Goal: Transaction & Acquisition: Purchase product/service

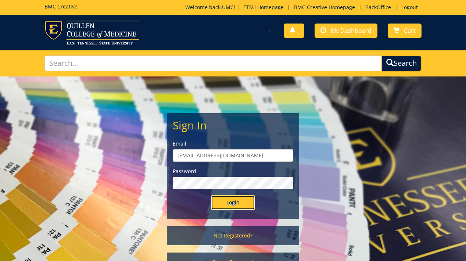
click at [235, 202] on input "Login" at bounding box center [233, 202] width 44 height 15
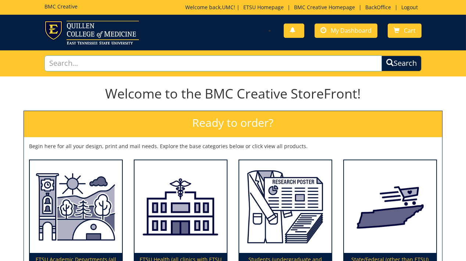
click at [181, 64] on input "text" at bounding box center [212, 63] width 337 height 16
type input "logo"
click at [381, 55] on button "Search" at bounding box center [401, 63] width 40 height 16
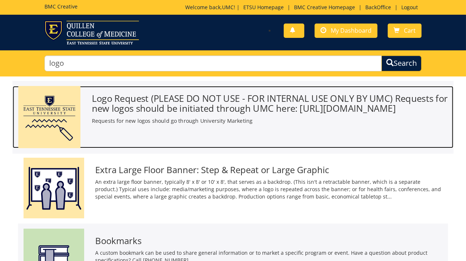
click at [247, 113] on h3 "Logo Request (PLEASE DO NOT USE - FOR INTERNAL USE ONLY BY UMC) Requests for ne…" at bounding box center [270, 103] width 356 height 20
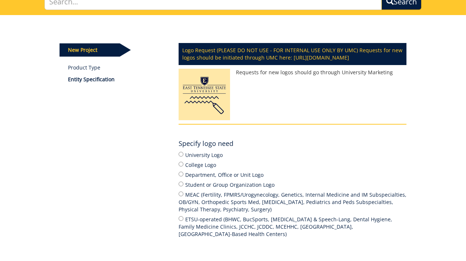
scroll to position [65, 0]
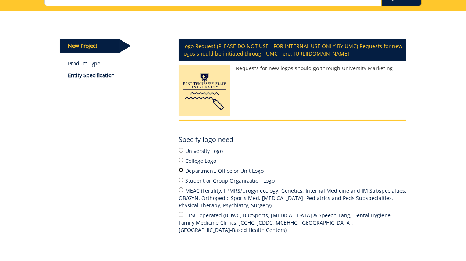
click at [182, 172] on input "Department, Office or Unit Logo" at bounding box center [180, 169] width 5 height 5
radio input "true"
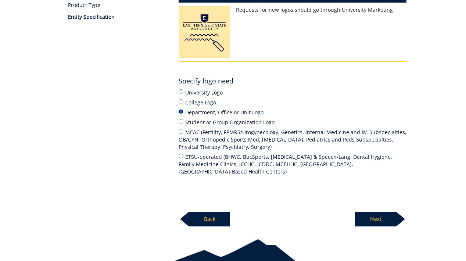
scroll to position [141, 0]
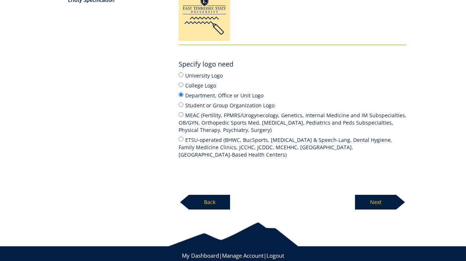
click at [374, 207] on p "Next" at bounding box center [375, 202] width 41 height 15
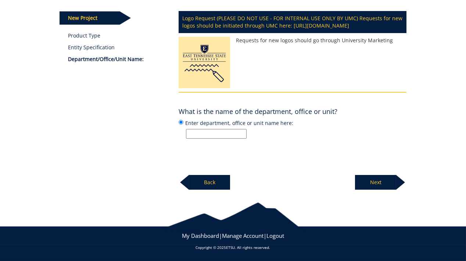
click at [202, 131] on input "Enter department, office or unit name here:" at bounding box center [216, 134] width 61 height 10
paste input "Early Childhood Education"
type input "Early Childhood Education"
click at [377, 182] on p "Next" at bounding box center [375, 182] width 41 height 15
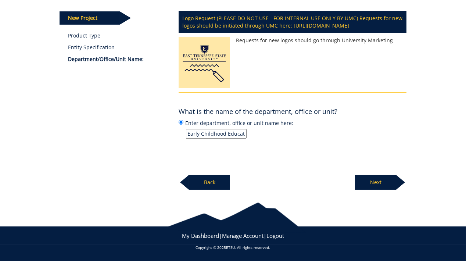
scroll to position [99, 0]
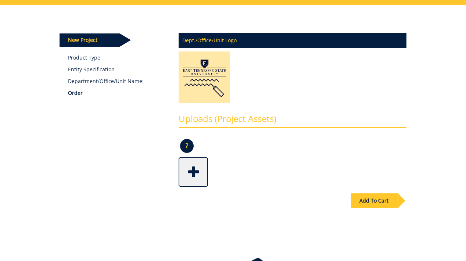
click at [372, 199] on div "Add To Cart" at bounding box center [374, 200] width 47 height 15
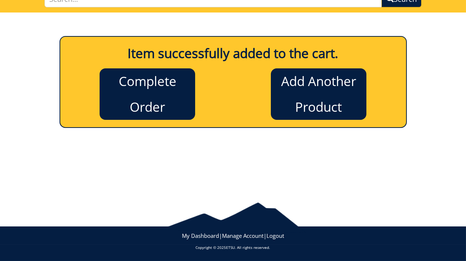
scroll to position [64, 0]
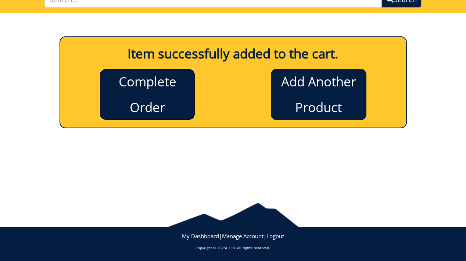
click at [161, 102] on link "Complete Order" at bounding box center [146, 94] width 95 height 51
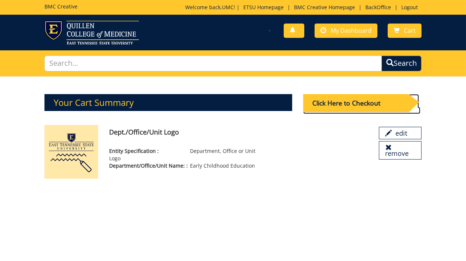
click at [347, 101] on div "Click Here to Checkout" at bounding box center [355, 103] width 105 height 18
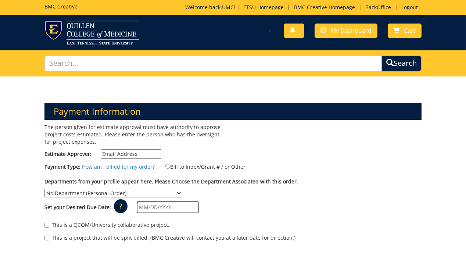
click at [123, 151] on input "Estimate Approver:" at bounding box center [131, 154] width 61 height 10
type input "i"
type input "[EMAIL_ADDRESS][DOMAIN_NAME]"
click at [168, 167] on input "Bill to Index/Grant # / or Other" at bounding box center [167, 166] width 5 height 5
radio input "true"
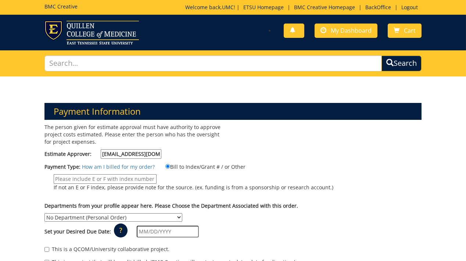
click at [94, 179] on input "If not an E or F index, please provide note for the source. (ex. funding is fro…" at bounding box center [105, 179] width 103 height 10
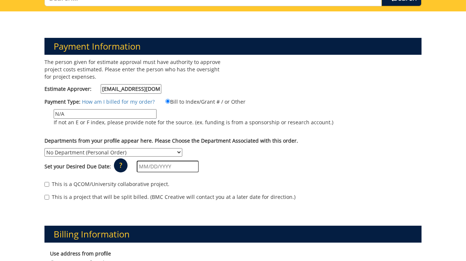
scroll to position [67, 0]
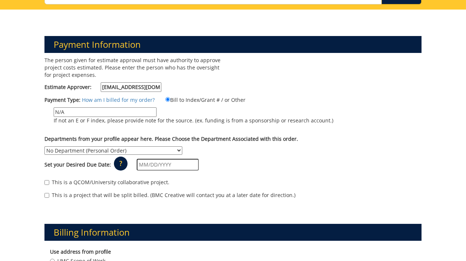
type input "N/A"
click at [44, 146] on select "No Department (Personal Order) Alumni (ALU) Arts and Sciences (CAS) Athletics (…" at bounding box center [113, 150] width 138 height 8
select select "63"
click option "[PERSON_NAME] College (CLE)" at bounding box center [0, 0] width 0 height 0
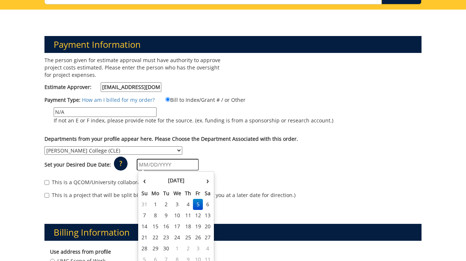
click at [165, 161] on input "text" at bounding box center [168, 165] width 62 height 12
click at [178, 225] on td "17" at bounding box center [177, 226] width 12 height 11
type input "09/17/2025"
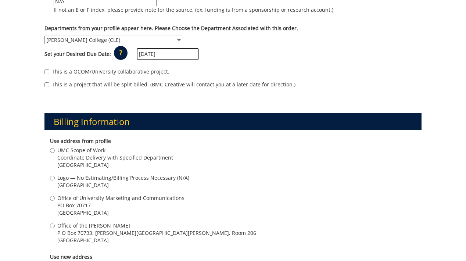
scroll to position [185, 0]
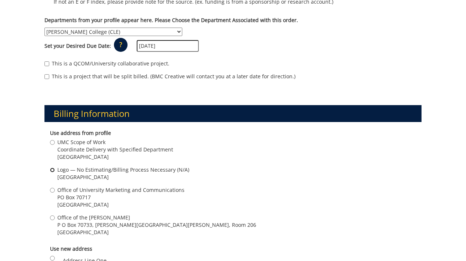
click at [52, 170] on input "Logo — No Estimating/Billing Process Necessary (N/A) [GEOGRAPHIC_DATA]" at bounding box center [52, 169] width 5 height 5
radio input "true"
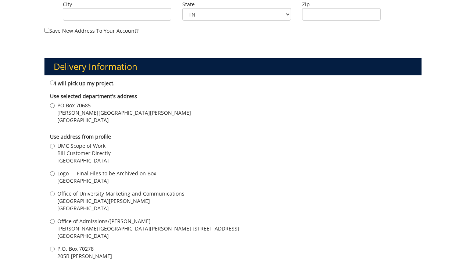
scroll to position [510, 0]
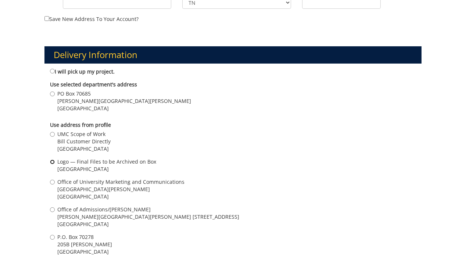
click at [54, 160] on input "Logo — Final Files to be Archived on [GEOGRAPHIC_DATA]" at bounding box center [52, 161] width 5 height 5
radio input "true"
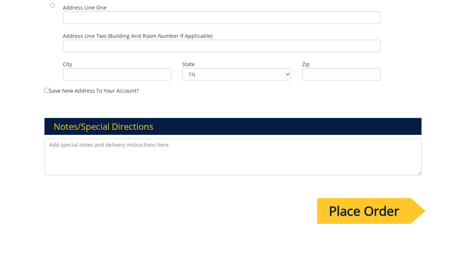
scroll to position [787, 0]
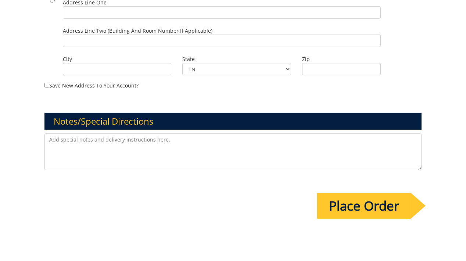
click at [182, 152] on textarea at bounding box center [232, 151] width 377 height 37
paste textarea "Early Childhood Education"
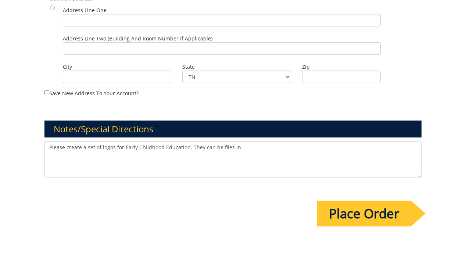
scroll to position [775, 0]
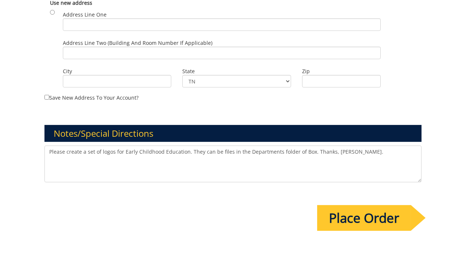
drag, startPoint x: 302, startPoint y: 150, endPoint x: 52, endPoint y: 146, distance: 250.4
click at [51, 145] on textarea "Please create a set of logos for Early Childhood Education. They can be files i…" at bounding box center [232, 163] width 377 height 37
type textarea "Please create a set of logos for Early Childhood Education. They can be files i…"
click at [337, 219] on input "Place Order" at bounding box center [364, 218] width 94 height 26
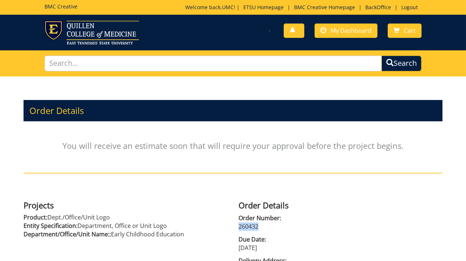
drag, startPoint x: 259, startPoint y: 225, endPoint x: 239, endPoint y: 225, distance: 20.6
click at [238, 225] on div "Order Details Order Number: 260432 Due Date: 09/17/2025 Delivery Address: Logo …" at bounding box center [340, 239] width 215 height 84
copy p "260432"
click at [76, 64] on input "text" at bounding box center [212, 63] width 337 height 16
type input "logo"
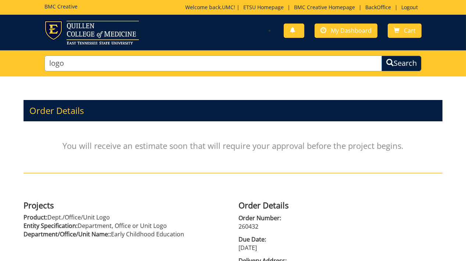
click at [381, 55] on button "Search" at bounding box center [401, 63] width 40 height 16
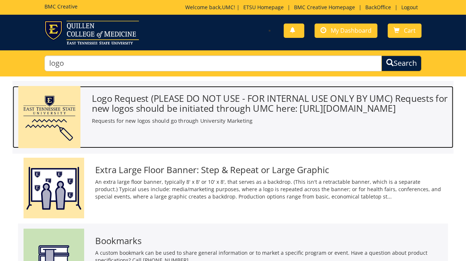
click at [177, 109] on h3 "Logo Request (PLEASE DO NOT USE - FOR INTERNAL USE ONLY BY UMC) Requests for ne…" at bounding box center [270, 103] width 356 height 20
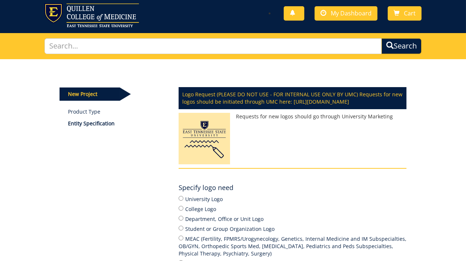
scroll to position [20, 0]
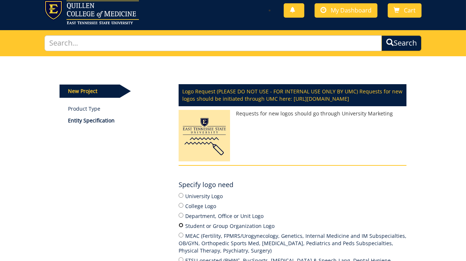
click at [181, 227] on input "Student or Group Organization Logo" at bounding box center [180, 224] width 5 height 5
radio input "true"
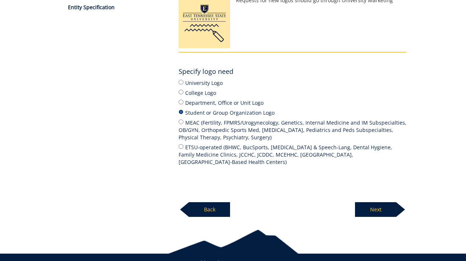
scroll to position [160, 0]
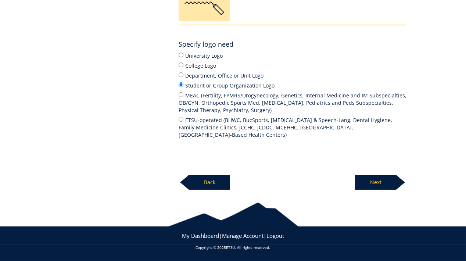
click at [375, 189] on p "Next" at bounding box center [375, 182] width 41 height 15
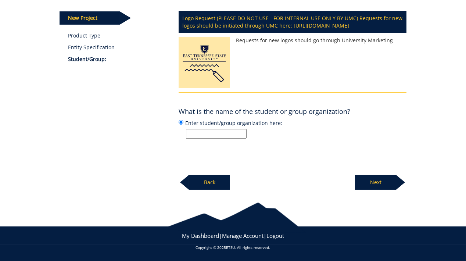
scroll to position [99, 0]
click at [198, 133] on input "Enter student/group organization here:" at bounding box center [216, 134] width 61 height 10
paste input "Baseball Club"
type input "Baseball Club"
click at [375, 179] on p "Next" at bounding box center [375, 182] width 41 height 15
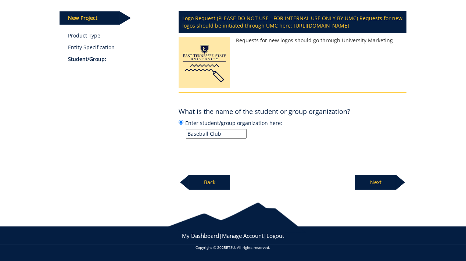
scroll to position [99, 0]
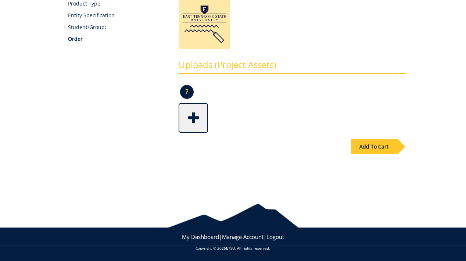
drag, startPoint x: 359, startPoint y: 144, endPoint x: 355, endPoint y: 146, distance: 4.5
click at [359, 144] on div "Add To Cart" at bounding box center [374, 146] width 47 height 15
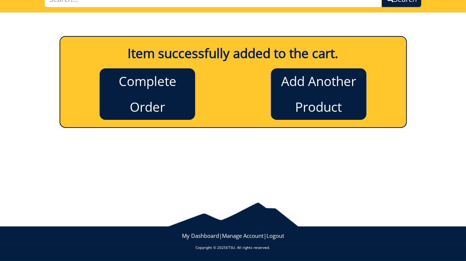
scroll to position [64, 0]
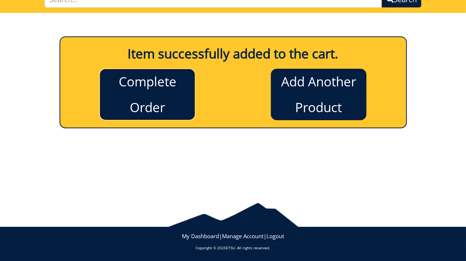
click at [149, 91] on link "Complete Order" at bounding box center [146, 94] width 95 height 51
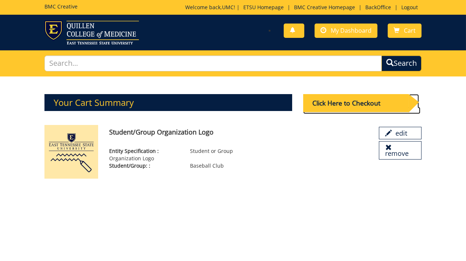
click at [317, 102] on div "Click Here to Checkout" at bounding box center [355, 103] width 105 height 18
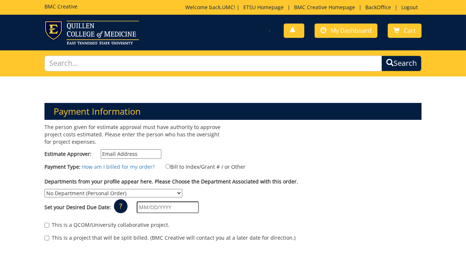
click at [141, 150] on input "Estimate Approver:" at bounding box center [131, 154] width 61 height 10
type input "[EMAIL_ADDRESS][DOMAIN_NAME]"
click at [168, 164] on input "Bill to Index/Grant # / or Other" at bounding box center [167, 166] width 5 height 5
radio input "true"
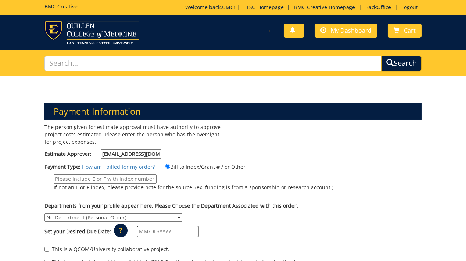
click at [92, 177] on input "If not an E or F index, please provide note for the source. (ex. funding is fro…" at bounding box center [105, 179] width 103 height 10
type input "N/A"
click at [186, 179] on label "N/A If not an E or F index, please provide note for the source. (ex. funding is…" at bounding box center [188, 184] width 289 height 21
click at [156, 179] on input "N/A" at bounding box center [105, 179] width 103 height 10
click at [44, 213] on select "No Department (Personal Order) Alumni (ALU) Arts and Sciences (CAS) Athletics (…" at bounding box center [113, 217] width 138 height 8
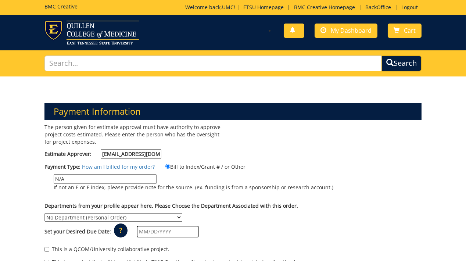
select select "279"
click option "Research Corporation (RCO)" at bounding box center [0, 0] width 0 height 0
click at [154, 232] on input "text" at bounding box center [168, 231] width 62 height 12
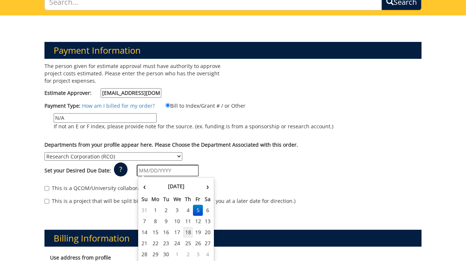
scroll to position [64, 0]
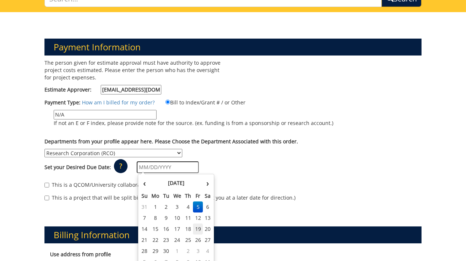
click at [196, 229] on td "19" at bounding box center [198, 228] width 10 height 11
type input "[DATE]"
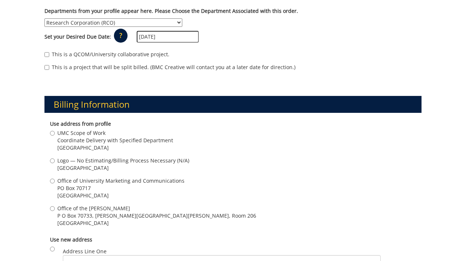
scroll to position [199, 0]
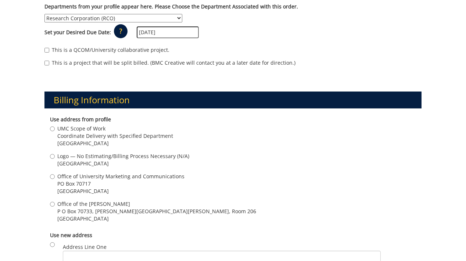
click at [54, 154] on label "Logo — No Estimating/Billing Process Necessary (N/A) [GEOGRAPHIC_DATA]" at bounding box center [119, 159] width 139 height 15
click at [54, 154] on input "Logo — No Estimating/Billing Process Necessary (N/A) [GEOGRAPHIC_DATA]" at bounding box center [52, 156] width 5 height 5
radio input "true"
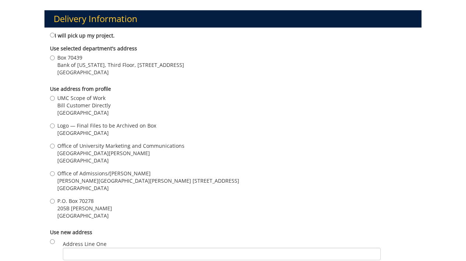
scroll to position [553, 0]
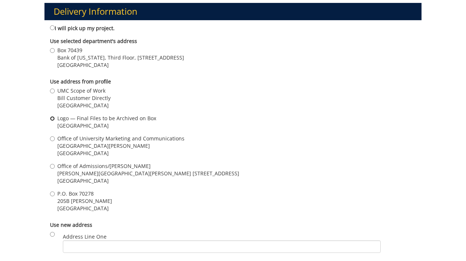
click at [53, 117] on input "Logo — Final Files to be Archived on [GEOGRAPHIC_DATA]" at bounding box center [52, 118] width 5 height 5
radio input "true"
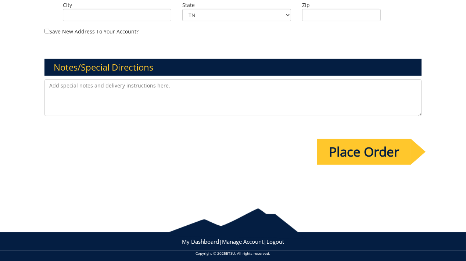
scroll to position [844, 0]
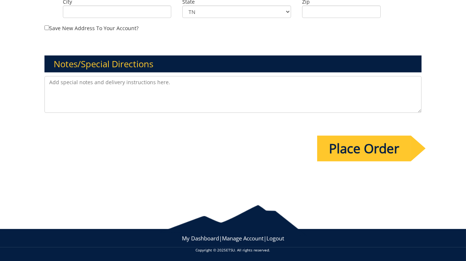
click at [70, 84] on textarea at bounding box center [232, 94] width 377 height 37
paste textarea "[URL][DOMAIN_NAME]"
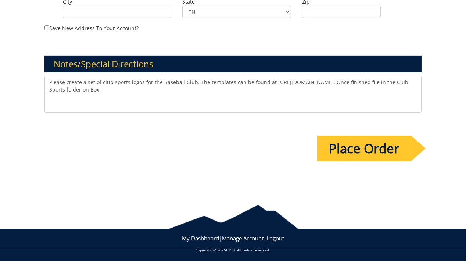
scroll to position [843, 0]
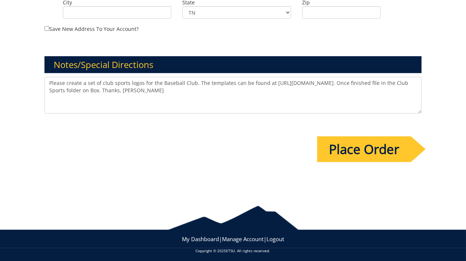
drag, startPoint x: 262, startPoint y: 91, endPoint x: 37, endPoint y: 82, distance: 225.6
click at [44, 82] on textarea "Please create a set of club sports logos for the Baseball Club. The templates c…" at bounding box center [232, 95] width 377 height 37
type textarea "Please create a set of club sports logos for the Baseball Club. The templates c…"
click at [353, 152] on input "Place Order" at bounding box center [364, 149] width 94 height 26
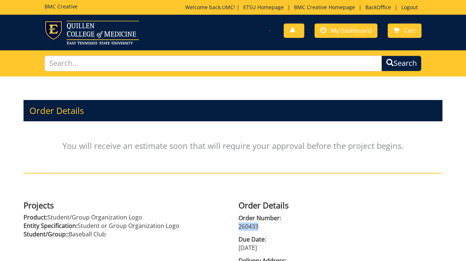
drag, startPoint x: 258, startPoint y: 225, endPoint x: 215, endPoint y: 224, distance: 43.3
click at [236, 228] on div "Order Details Order Number: 260433 Due Date: 09/19/2025 Delivery Address: Logo …" at bounding box center [340, 239] width 215 height 84
copy p "260433"
